Goal: Transaction & Acquisition: Purchase product/service

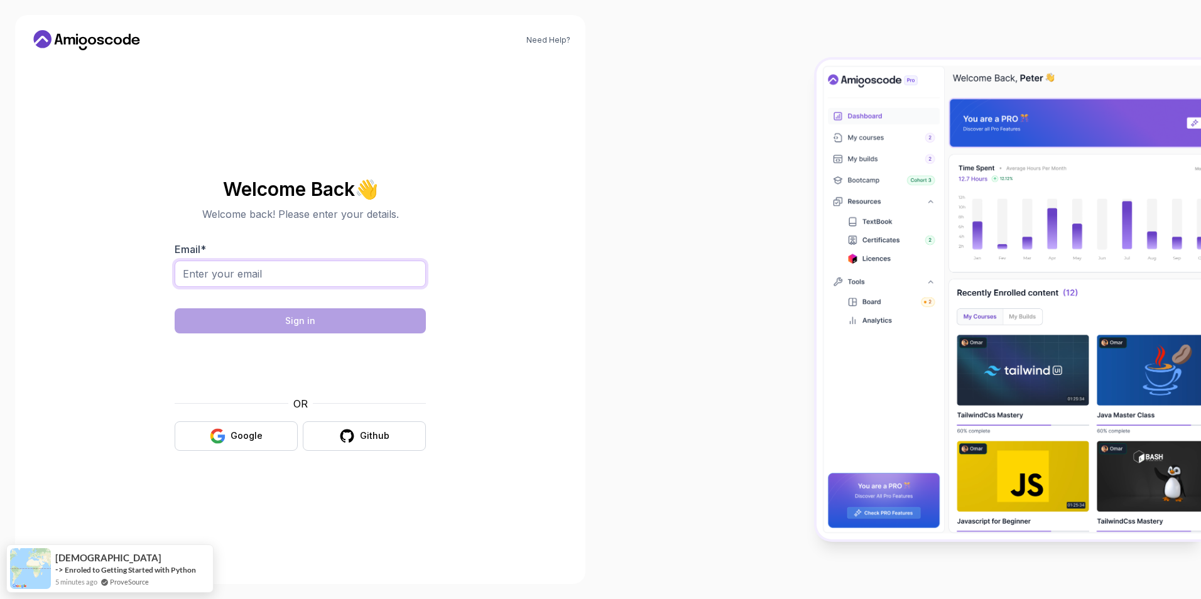
click at [323, 286] on input "Email *" at bounding box center [300, 274] width 251 height 26
type input "[EMAIL_ADDRESS][DOMAIN_NAME]"
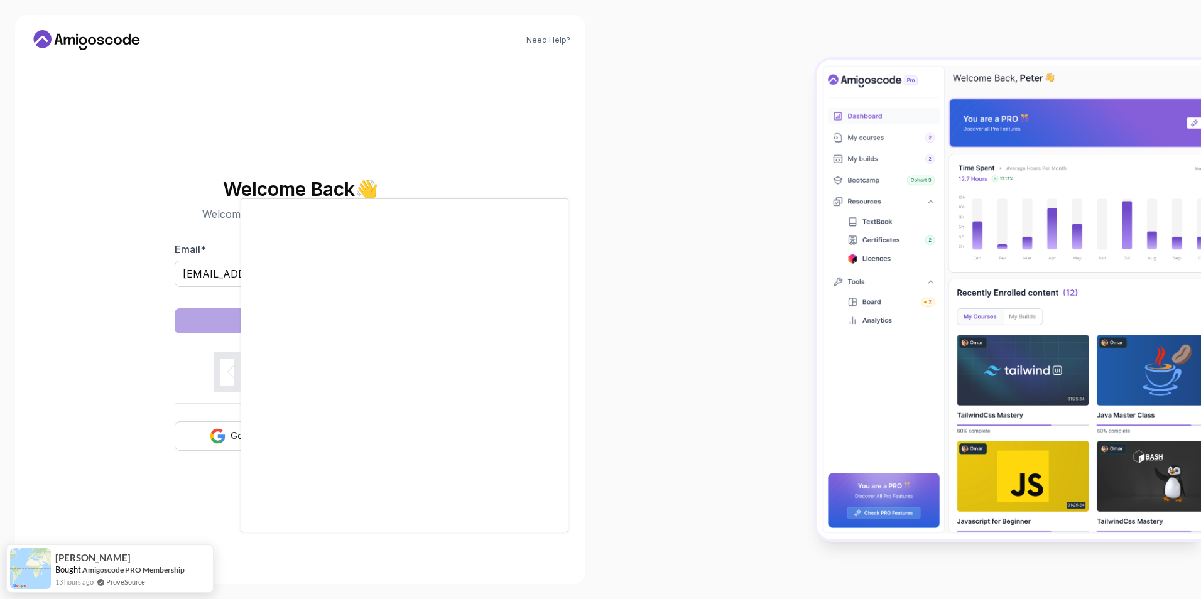
click at [782, 193] on body "Need Help? Welcome Back 👋 Welcome back! Please enter your details. Email * [EMA…" at bounding box center [600, 299] width 1201 height 599
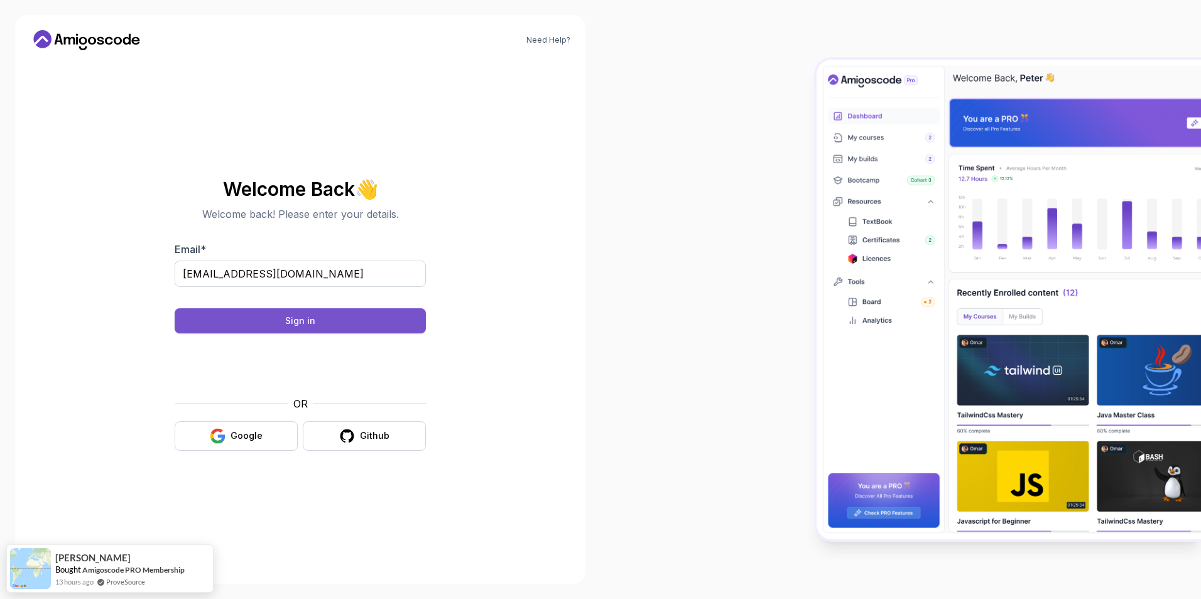
click at [334, 324] on button "Sign in" at bounding box center [300, 320] width 251 height 25
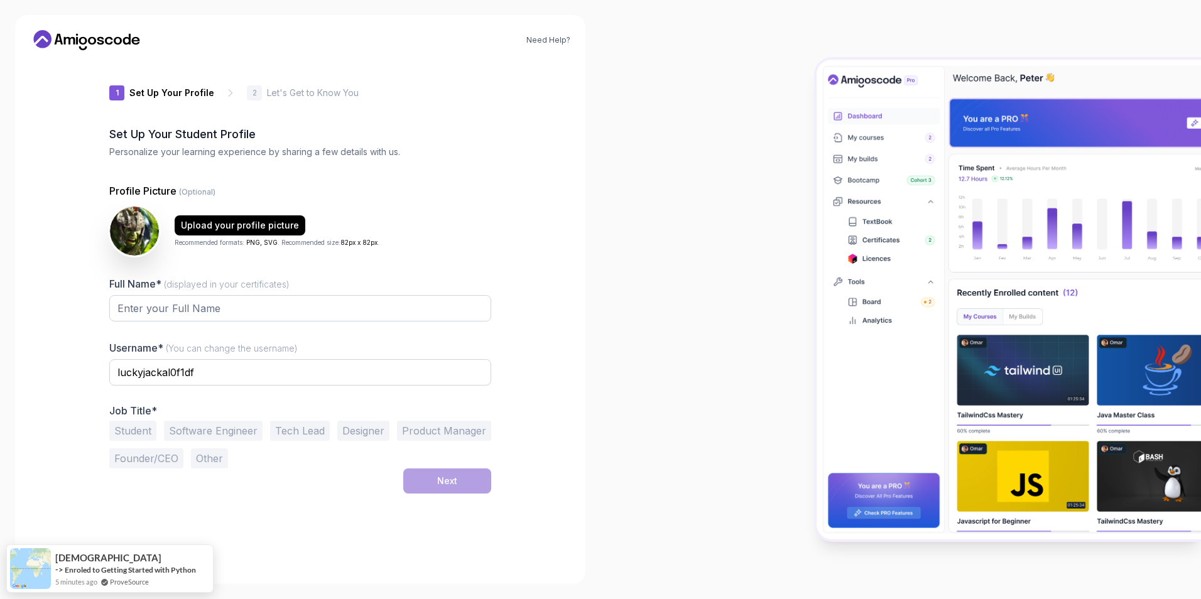
click at [233, 322] on div at bounding box center [300, 315] width 382 height 40
click at [237, 307] on input "Full Name* (displayed in your certificates)" at bounding box center [300, 308] width 382 height 26
type input "Nabil Islam"
type input "nabilislam95"
click at [290, 499] on div "1 Set Up Your Profile 1 Set Up Your Profile 2 Let's Get to Know You Set Up Your…" at bounding box center [300, 314] width 382 height 509
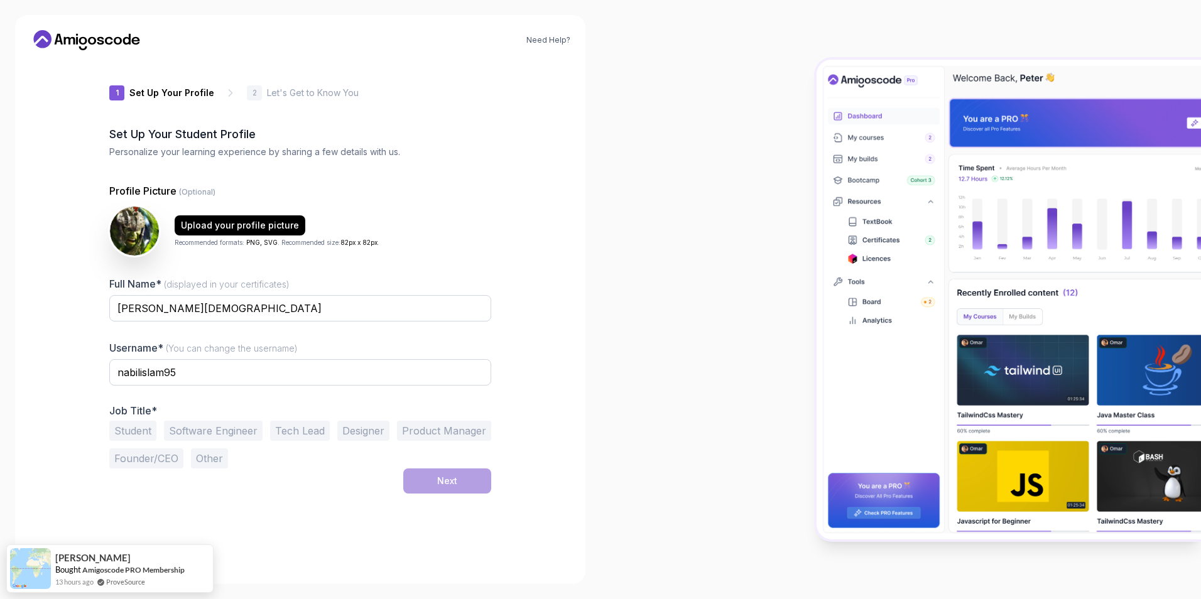
click at [204, 459] on button "Other" at bounding box center [209, 458] width 37 height 20
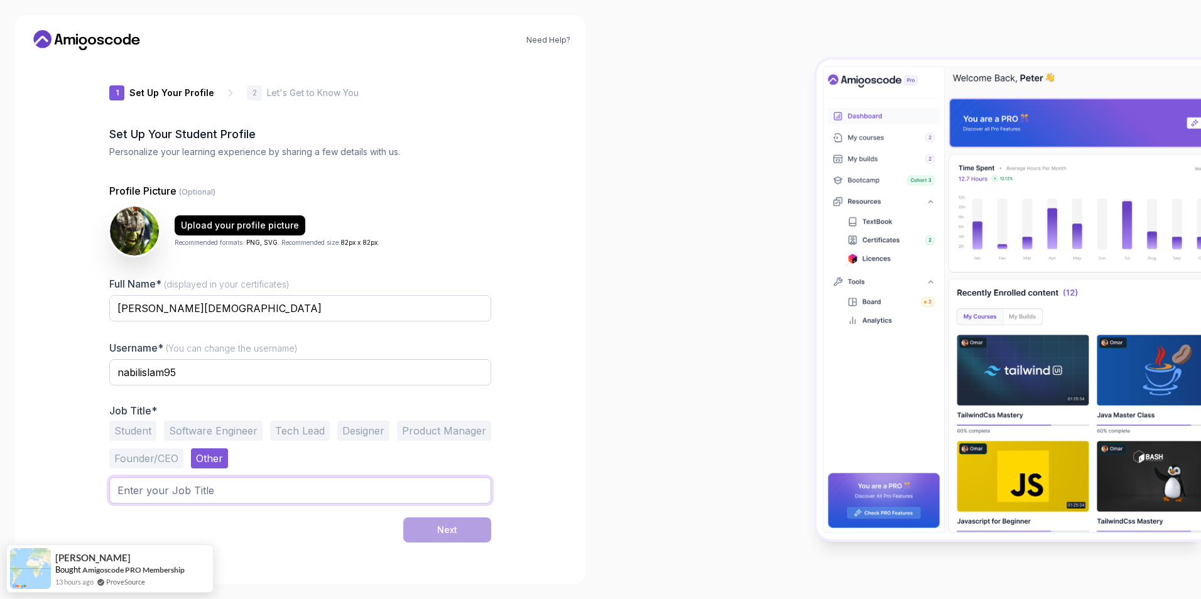
click at [223, 487] on input "text" at bounding box center [300, 490] width 382 height 26
type input "DevOps Engineer"
click at [229, 221] on div "Upload your profile picture" at bounding box center [240, 225] width 118 height 13
click at [472, 536] on button "Next" at bounding box center [447, 530] width 88 height 25
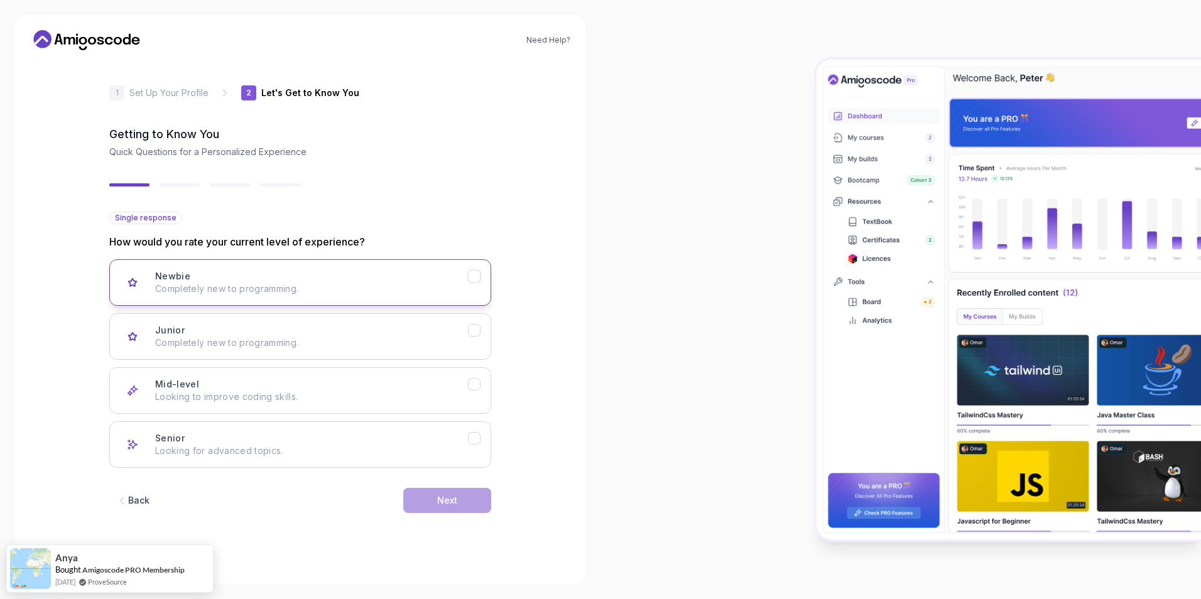
click at [367, 272] on div "Newbie Completely new to programming." at bounding box center [311, 282] width 313 height 25
click at [425, 501] on button "Next" at bounding box center [447, 500] width 88 height 25
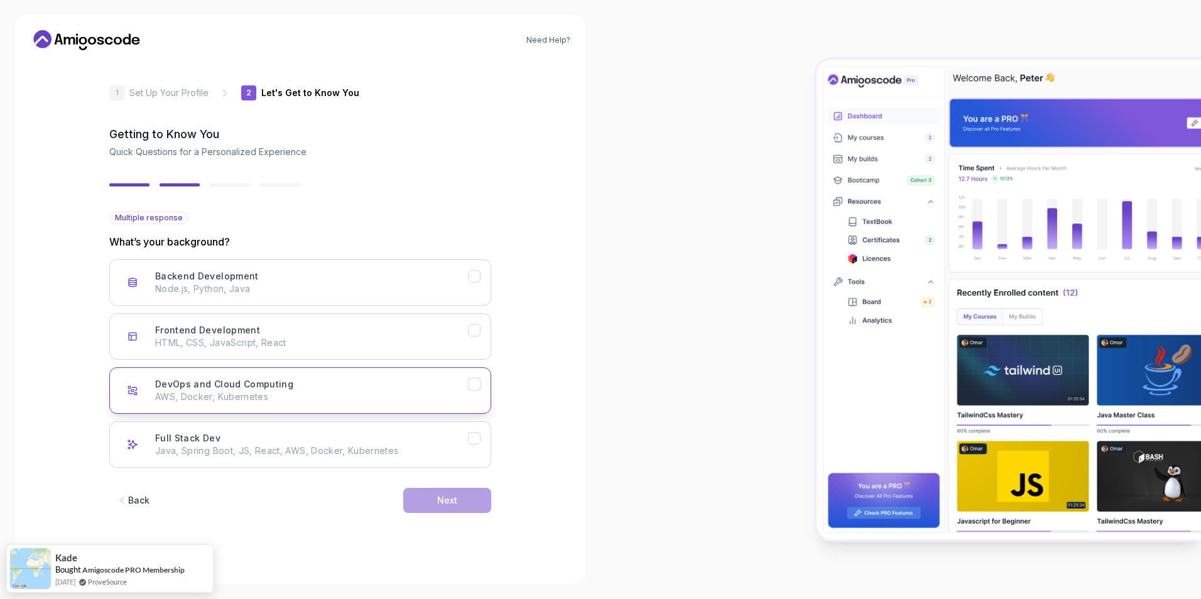
click at [230, 395] on p "AWS, Docker, Kubernetes" at bounding box center [311, 397] width 313 height 13
click at [423, 504] on button "Next" at bounding box center [447, 500] width 88 height 25
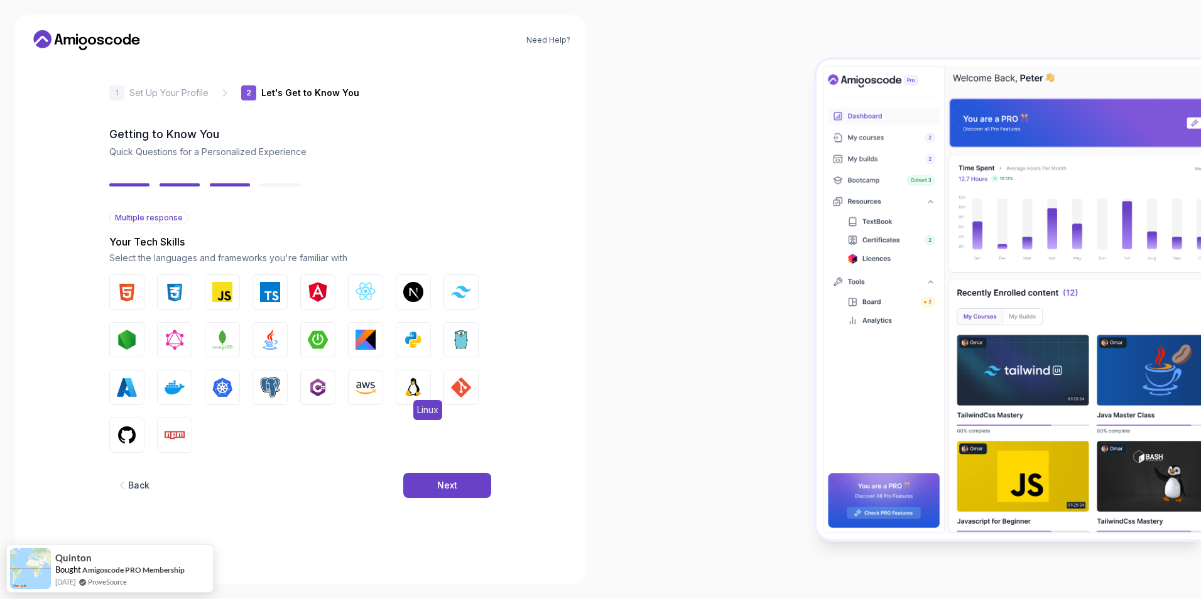
click at [415, 396] on img "button" at bounding box center [413, 388] width 20 height 20
click at [377, 389] on button "AWS" at bounding box center [365, 387] width 35 height 35
click at [418, 339] on img "button" at bounding box center [413, 340] width 20 height 20
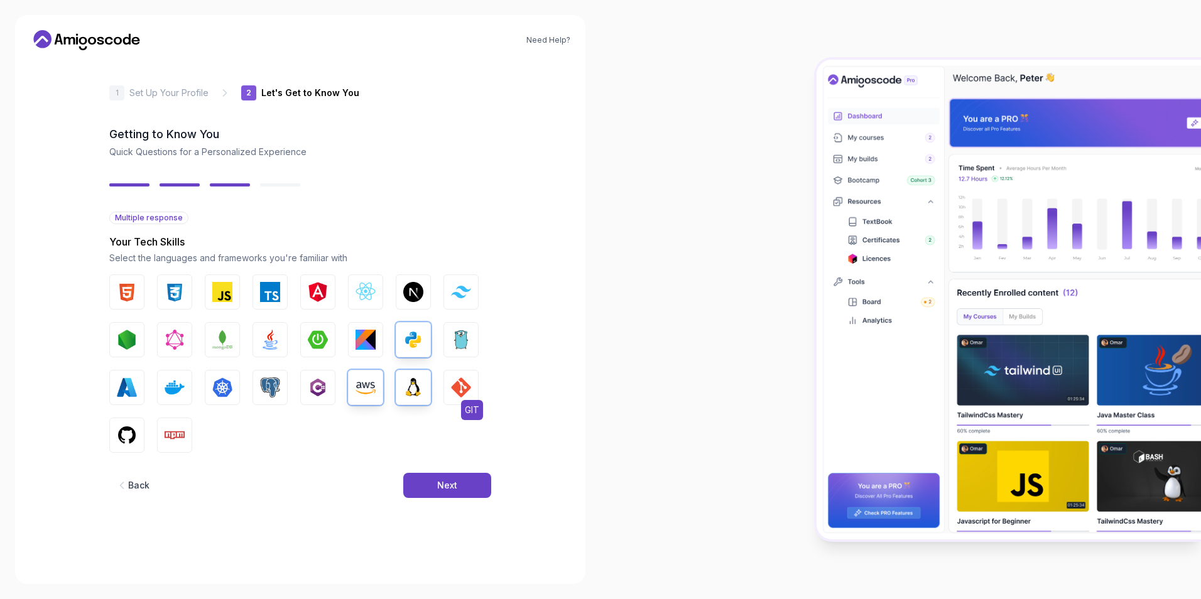
click at [474, 385] on button "GIT" at bounding box center [460, 387] width 35 height 35
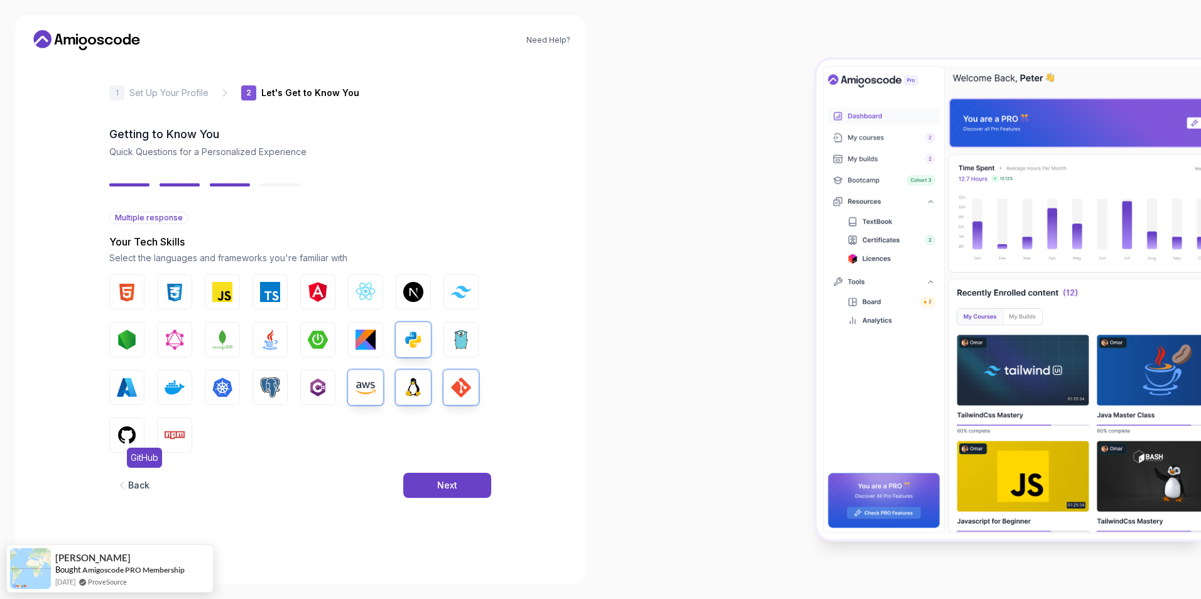
click at [134, 429] on img "button" at bounding box center [127, 435] width 20 height 20
click at [169, 384] on img "button" at bounding box center [175, 388] width 20 height 20
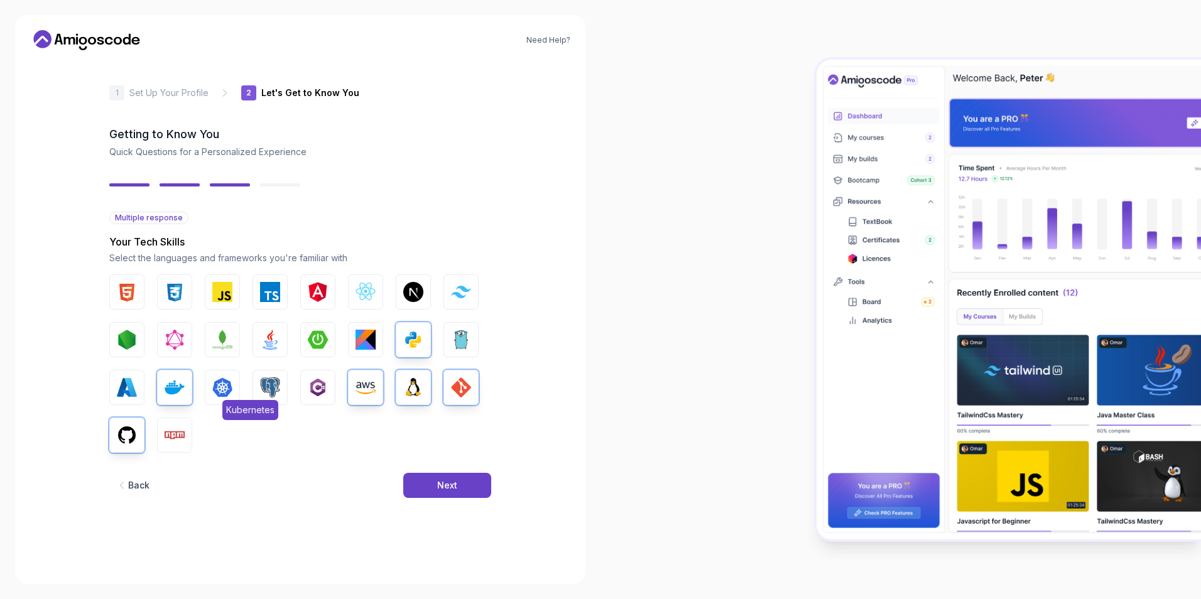
click at [232, 384] on button "Kubernetes" at bounding box center [222, 387] width 35 height 35
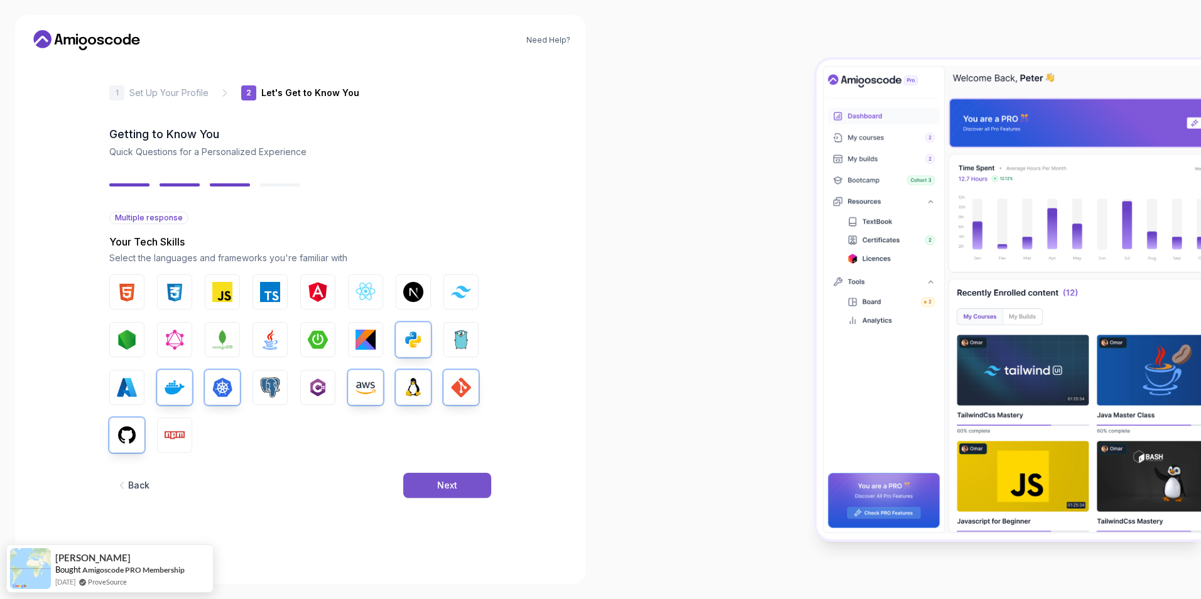
click at [455, 486] on div "Next" at bounding box center [447, 485] width 20 height 13
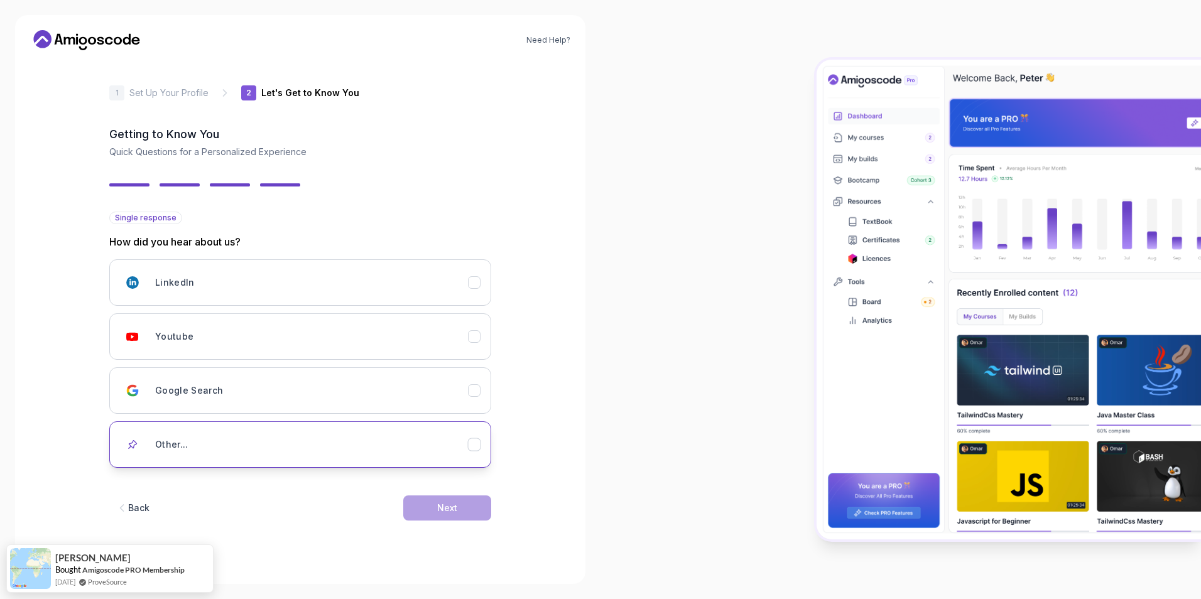
click at [479, 446] on icon "Other..." at bounding box center [475, 445] width 12 height 12
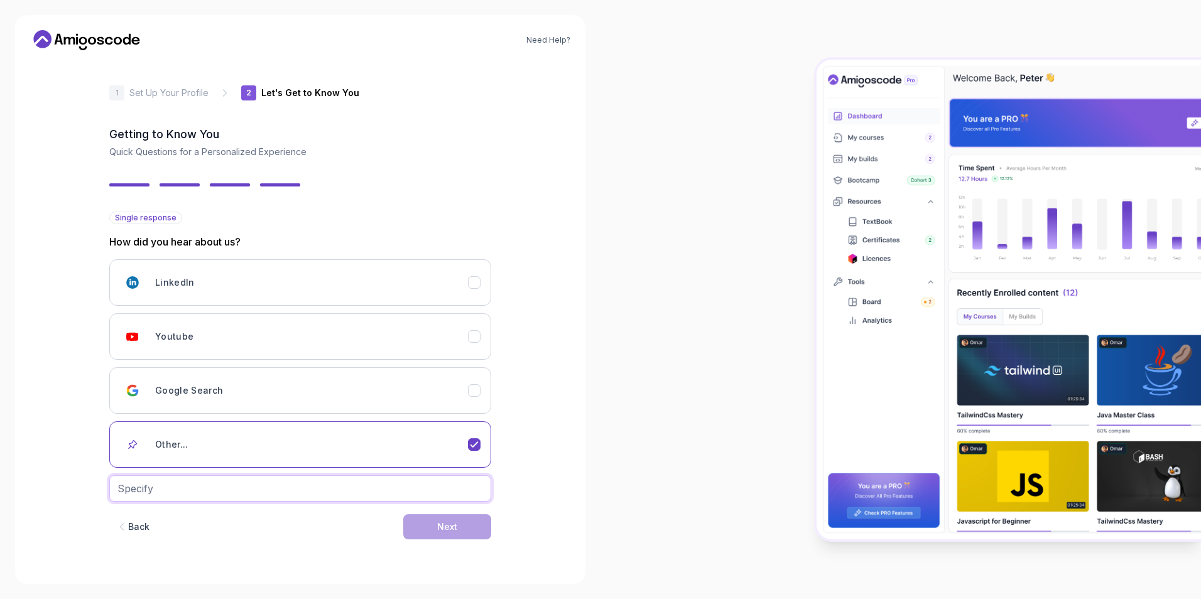
click at [280, 489] on input "text" at bounding box center [300, 488] width 382 height 26
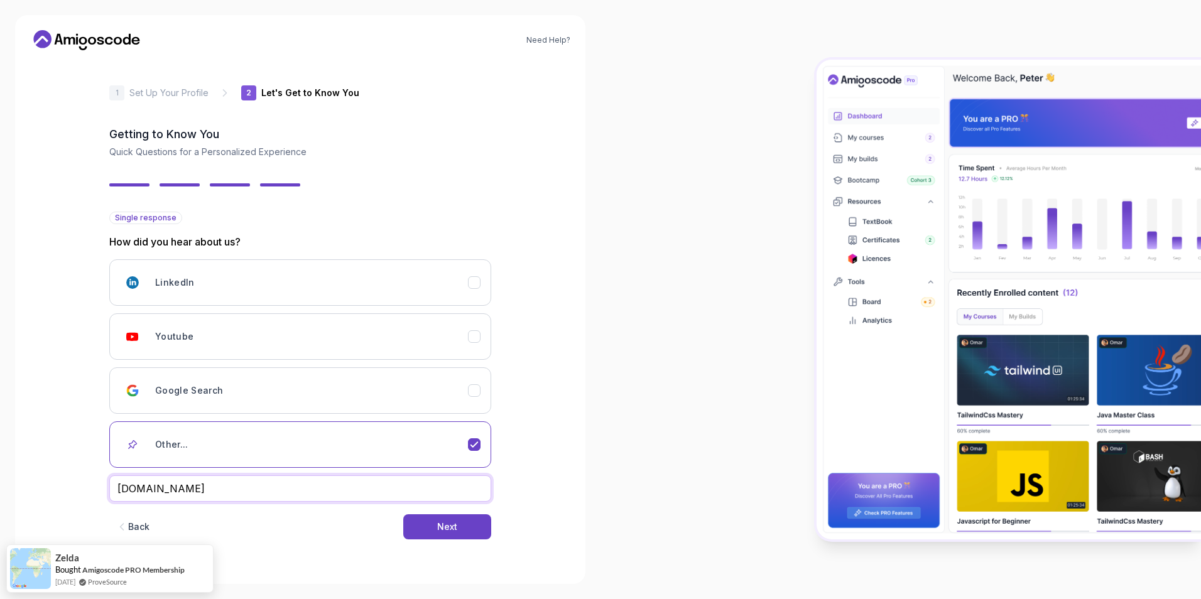
type input "Coderco.blog"
click at [334, 538] on div "Back Next" at bounding box center [300, 526] width 382 height 65
click at [440, 521] on div "Next" at bounding box center [447, 527] width 20 height 13
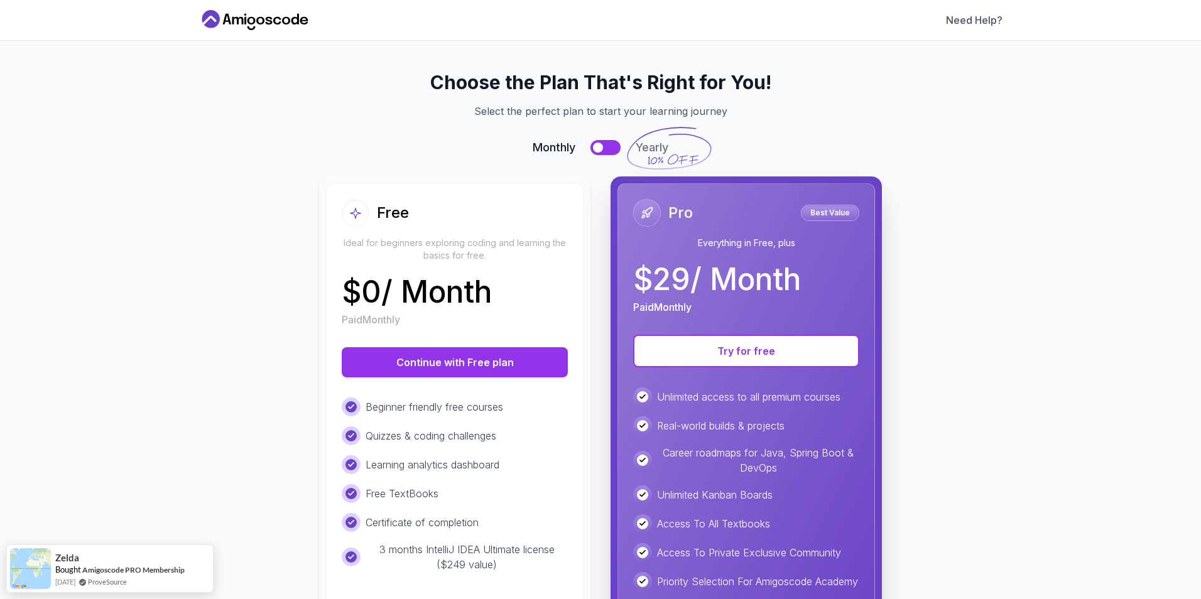
click at [481, 219] on div "Free" at bounding box center [455, 213] width 226 height 28
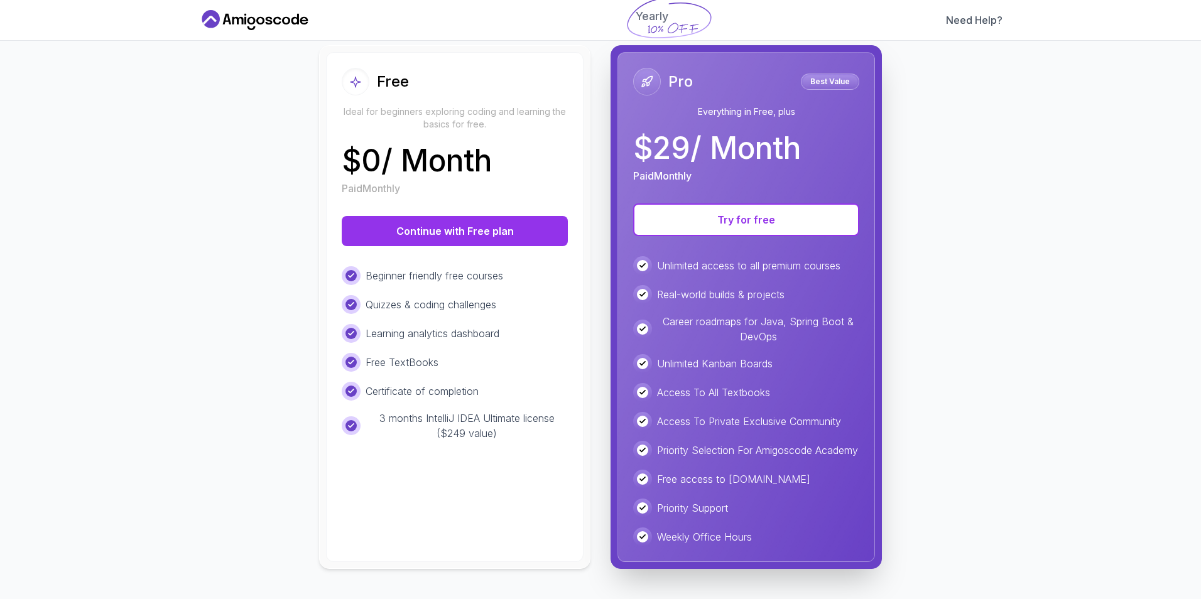
scroll to position [143, 0]
click at [522, 334] on div "Beginner friendly free courses Quizzes & coding challenges Learning analytics d…" at bounding box center [455, 353] width 226 height 175
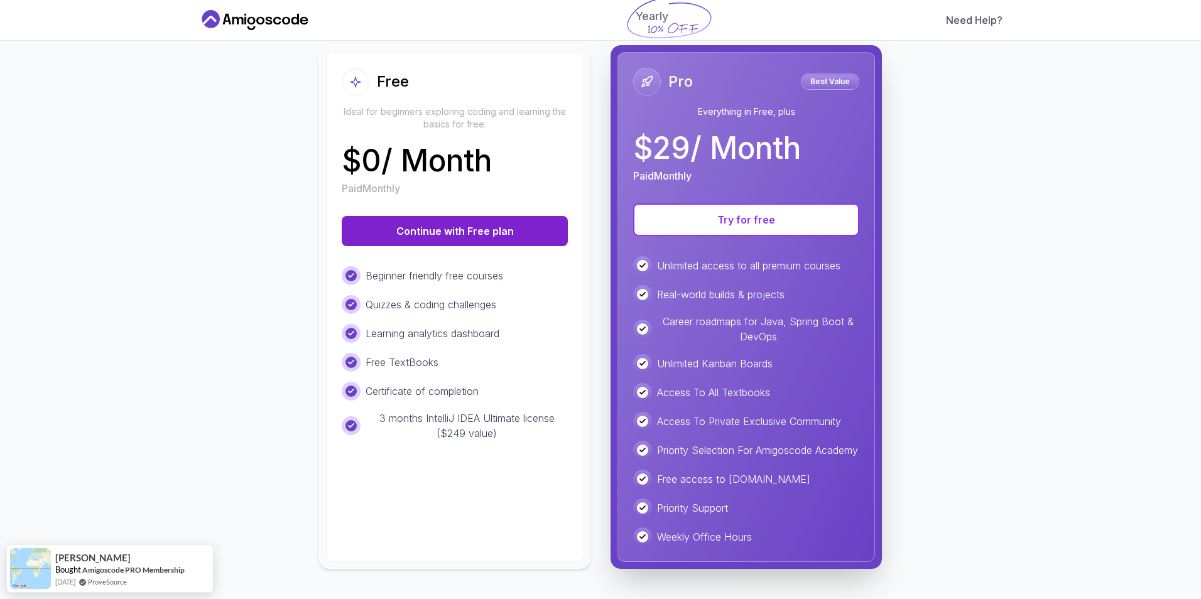
click at [433, 220] on button "Continue with Free plan" at bounding box center [455, 231] width 226 height 30
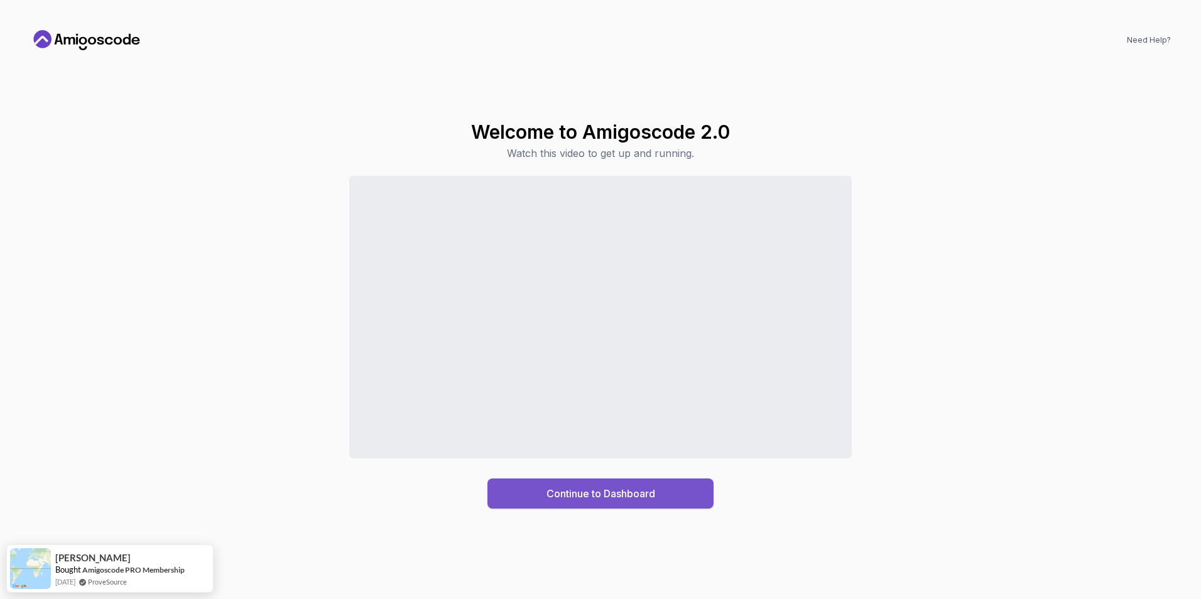
click at [643, 499] on div "Continue to Dashboard" at bounding box center [600, 493] width 109 height 15
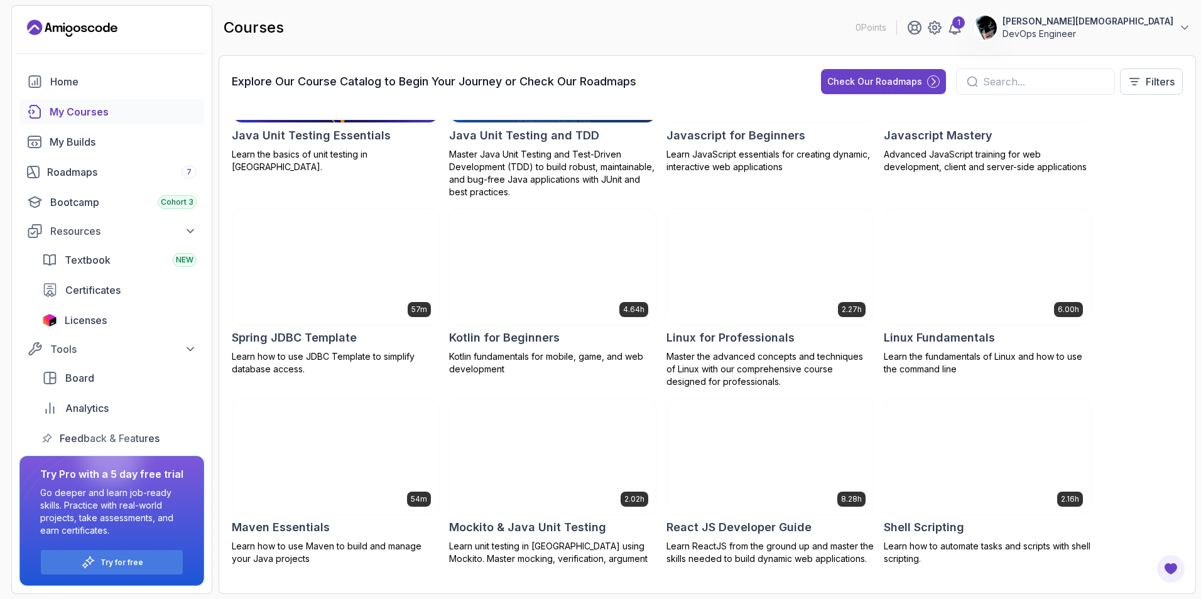
scroll to position [1256, 0]
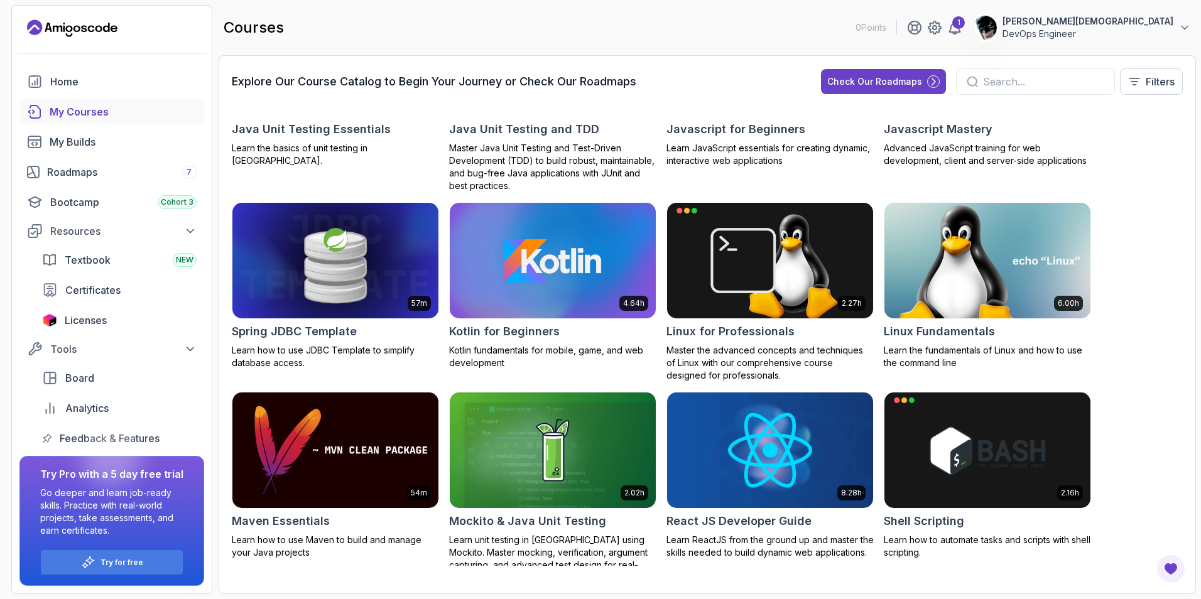
click at [981, 259] on img at bounding box center [987, 260] width 216 height 121
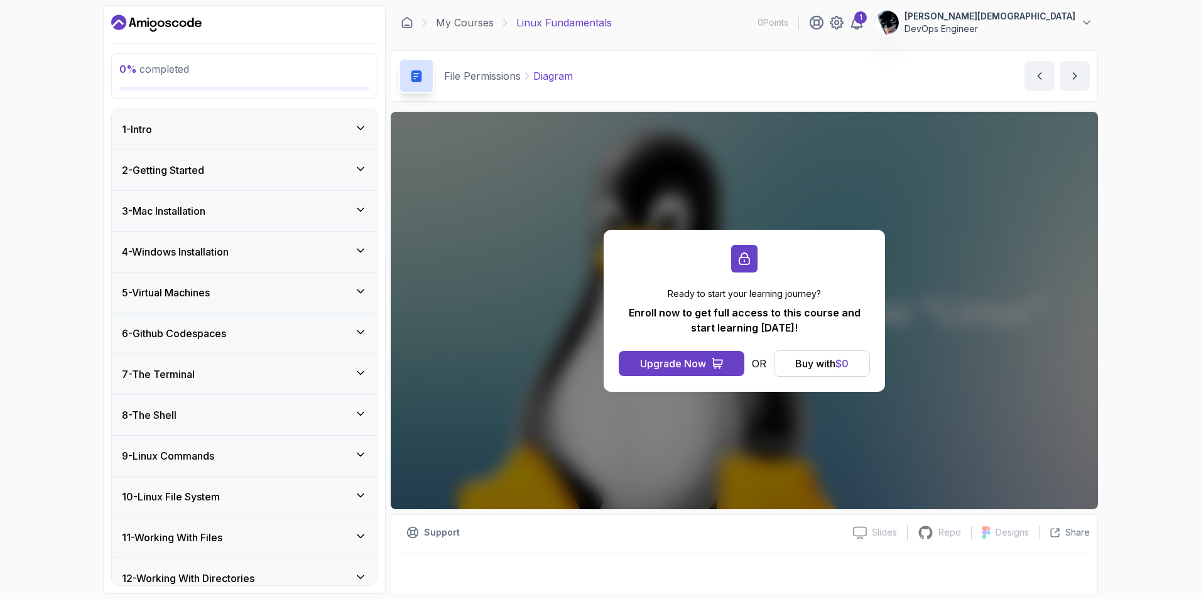
click at [992, 321] on div "Ready to start your learning journey? Enroll now to get full access to this cou…" at bounding box center [744, 311] width 707 height 398
click at [833, 365] on div "Buy with $ 0" at bounding box center [821, 363] width 53 height 15
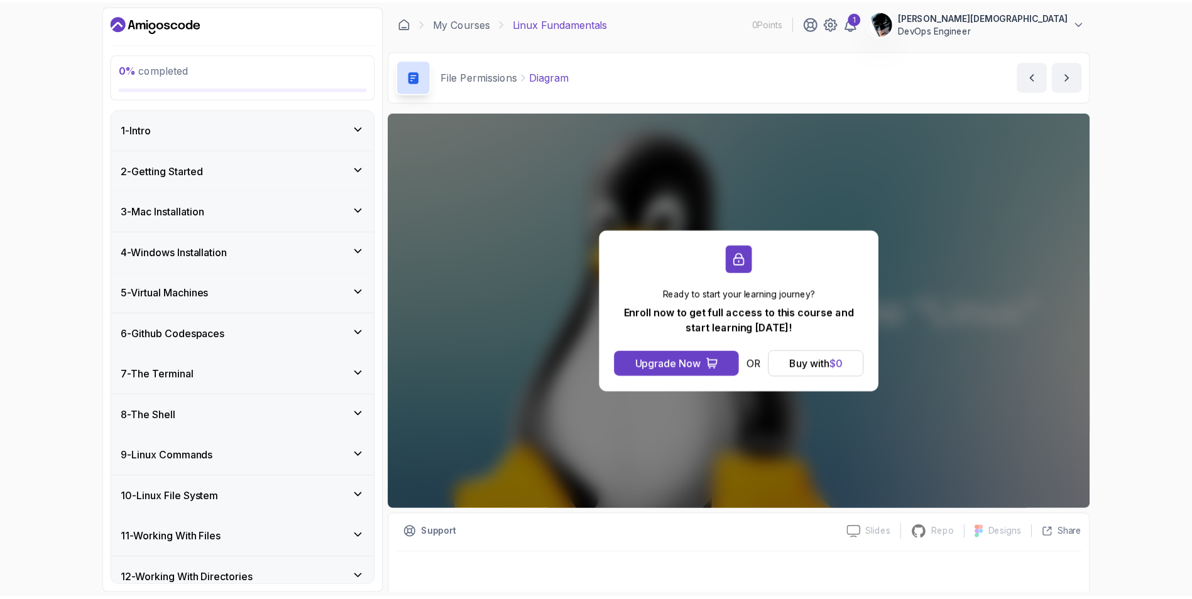
scroll to position [3, 0]
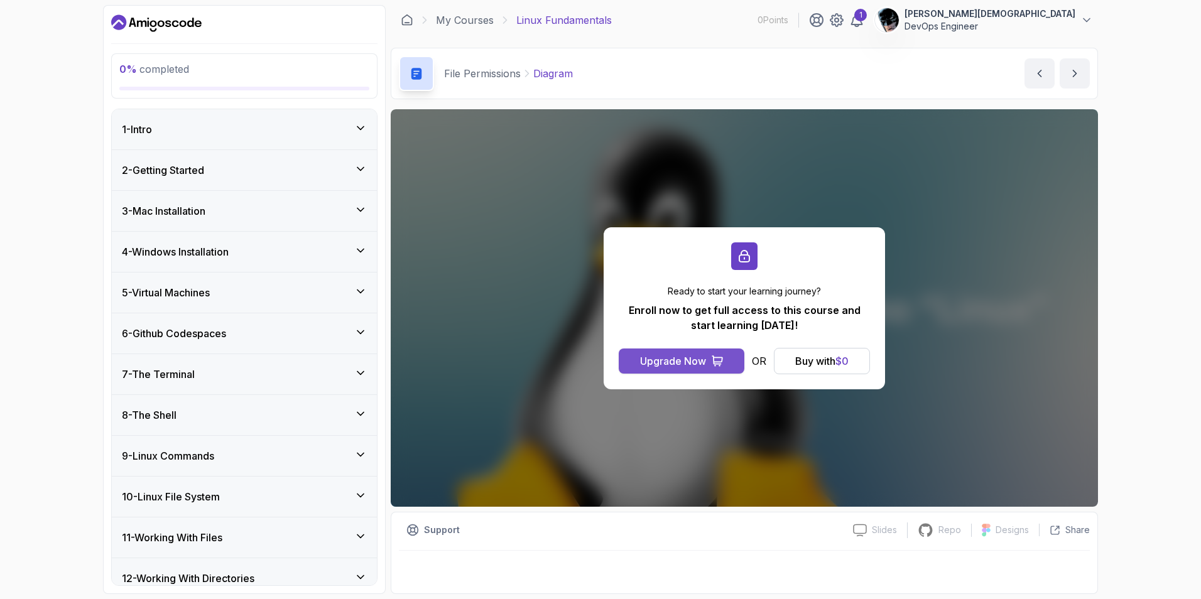
click at [683, 364] on div "Upgrade Now" at bounding box center [673, 361] width 66 height 15
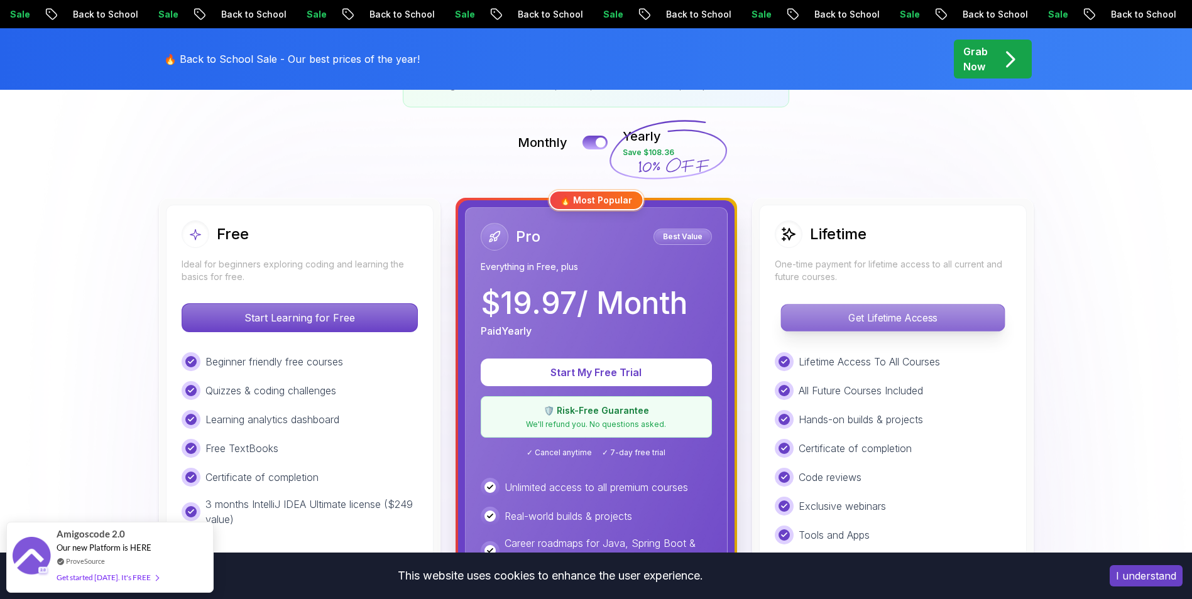
scroll to position [251, 0]
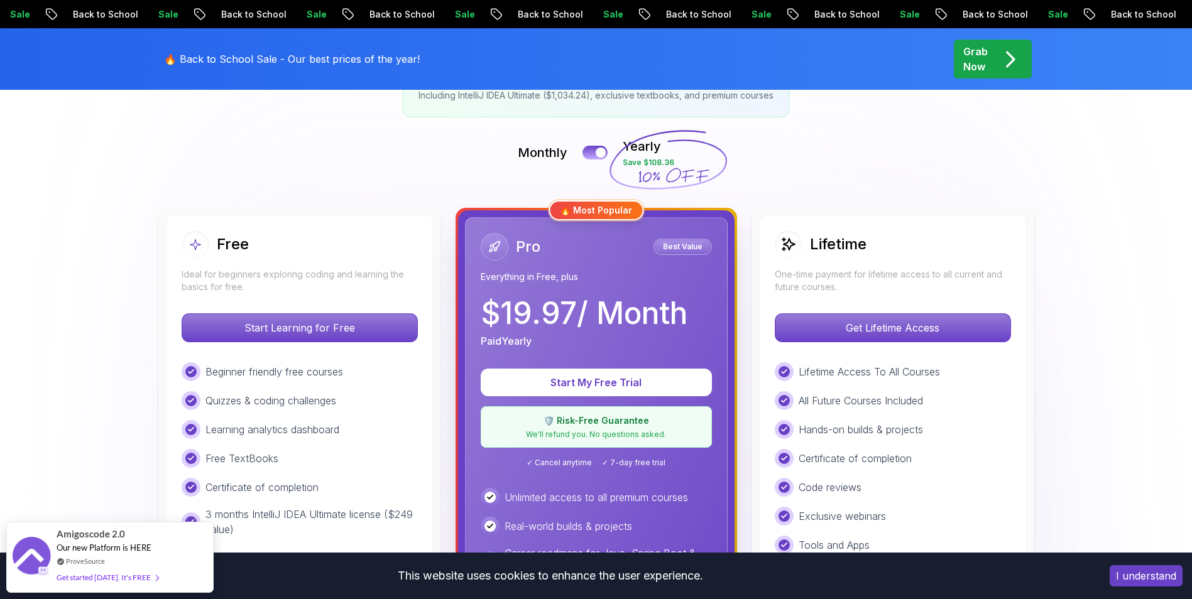
click at [857, 283] on p "One-time payment for lifetime access to all current and future courses." at bounding box center [892, 280] width 236 height 25
click at [886, 322] on p "Get Lifetime Access" at bounding box center [892, 328] width 223 height 26
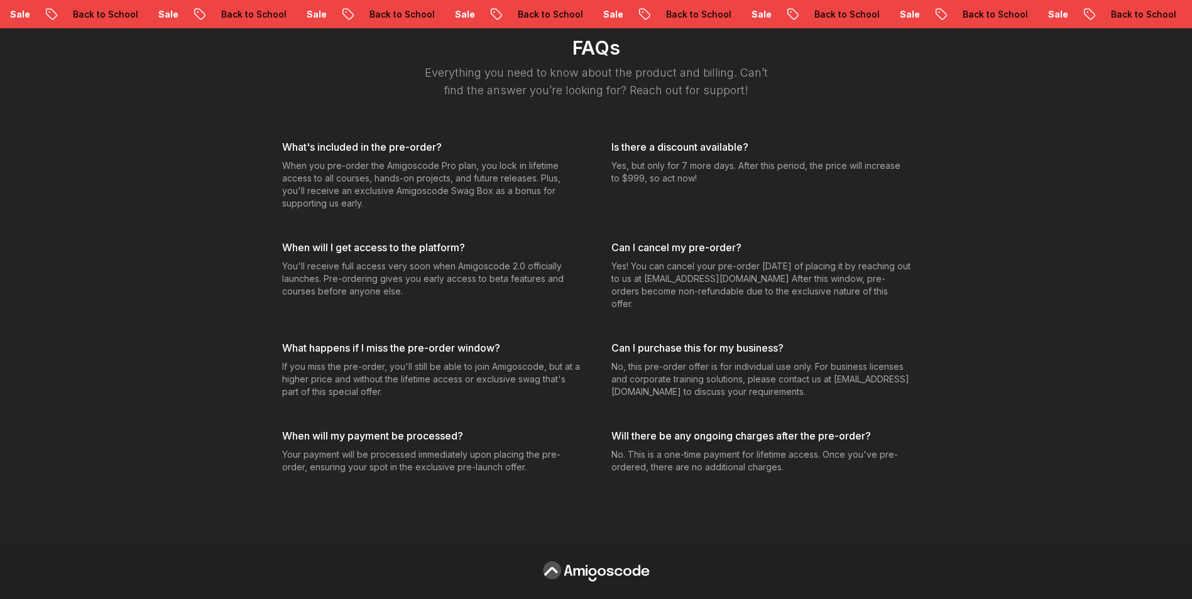
scroll to position [5159, 0]
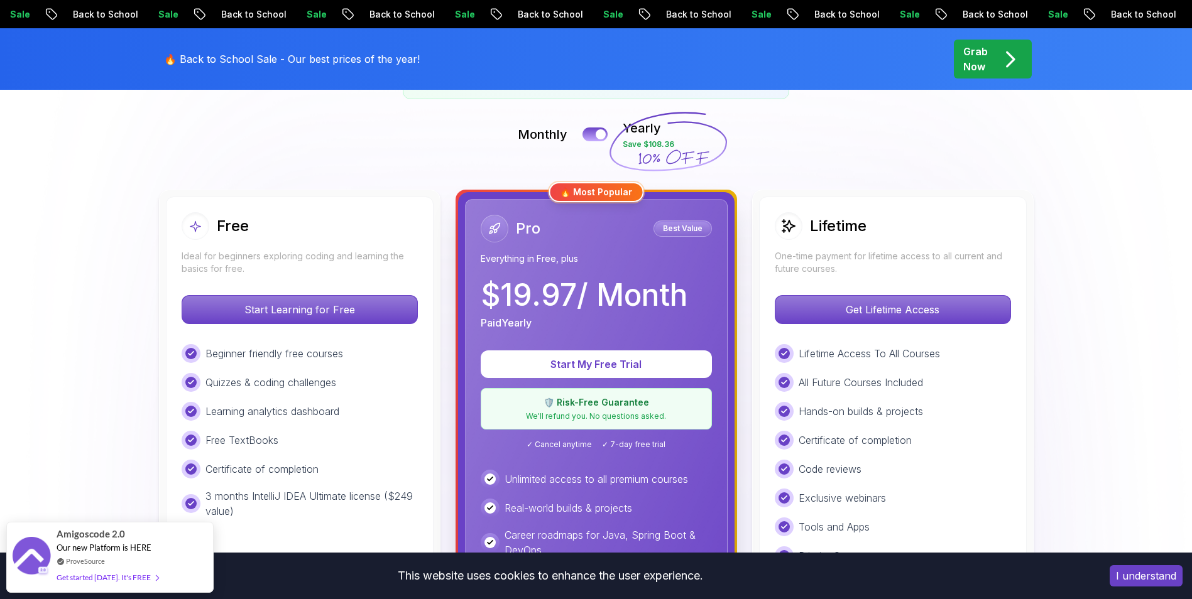
scroll to position [264, 0]
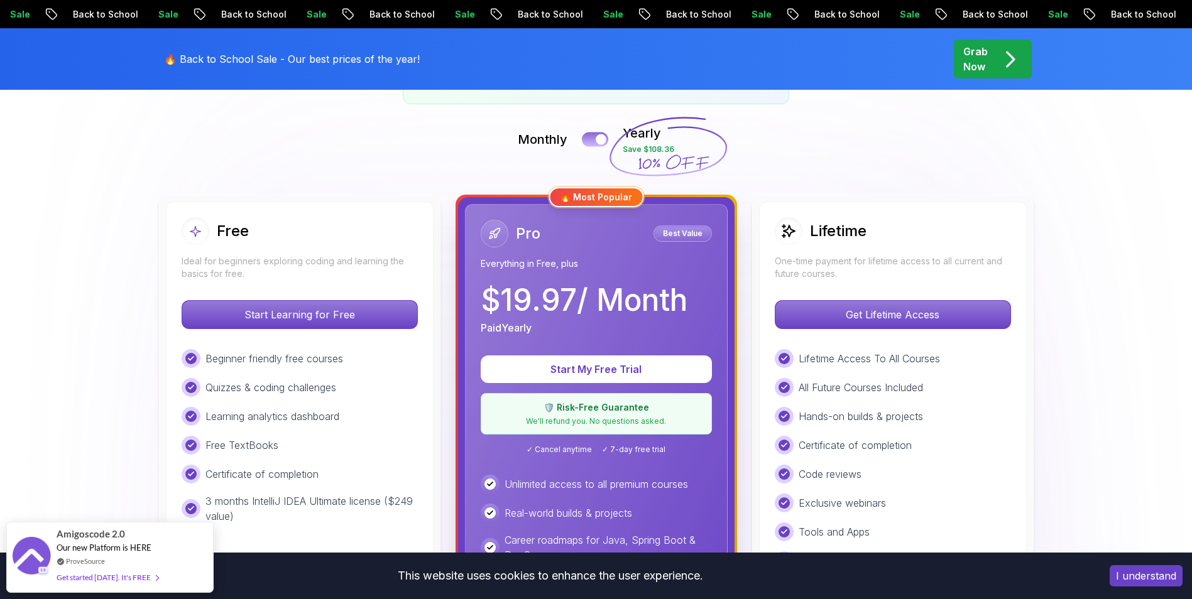
click at [598, 140] on div at bounding box center [600, 139] width 11 height 11
